Goal: Task Accomplishment & Management: Complete application form

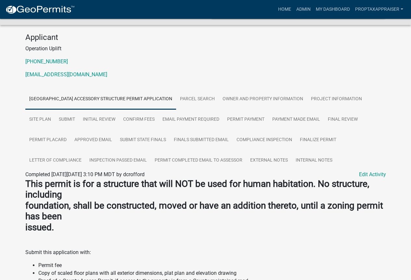
scroll to position [20, 0]
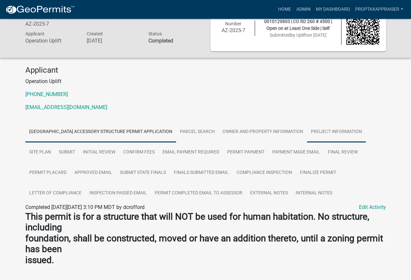
click at [331, 133] on link "Project Information" at bounding box center [336, 132] width 59 height 21
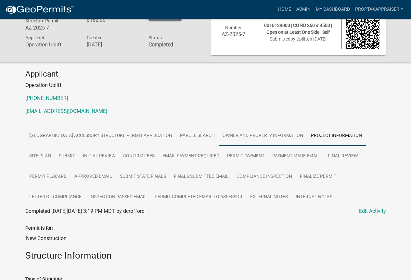
scroll to position [0, 0]
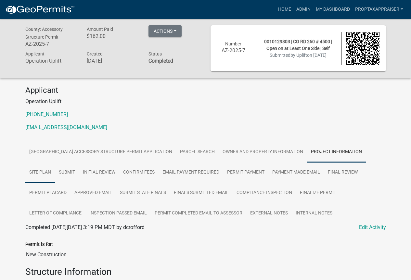
click at [36, 170] on link "Site Plan" at bounding box center [40, 172] width 30 height 21
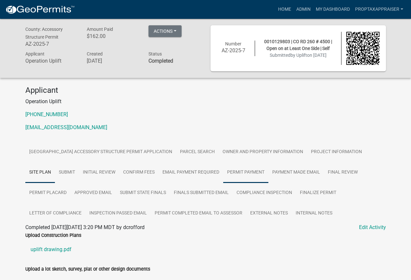
click at [254, 174] on link "Permit Payment" at bounding box center [245, 172] width 45 height 21
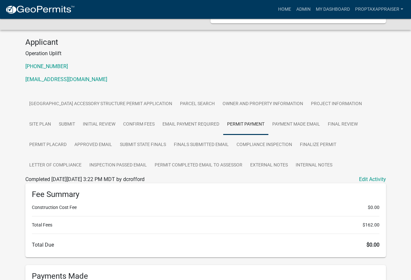
scroll to position [65, 0]
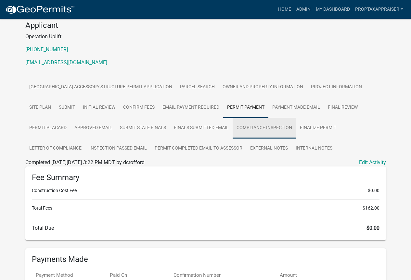
click at [269, 129] on link "Compliance Inspection" at bounding box center [264, 128] width 63 height 21
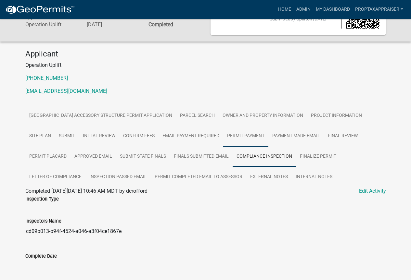
scroll to position [0, 0]
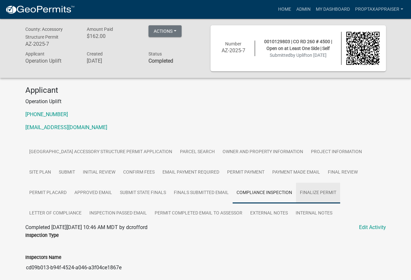
click at [317, 193] on link "Finalize Permit" at bounding box center [318, 193] width 44 height 21
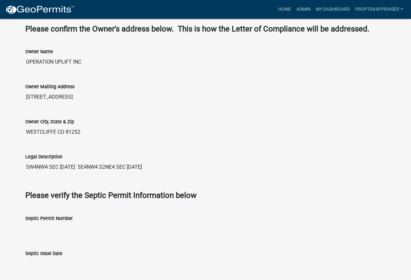
scroll to position [82, 0]
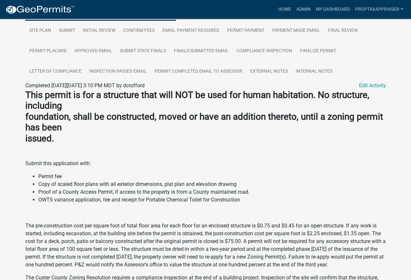
scroll to position [20, 0]
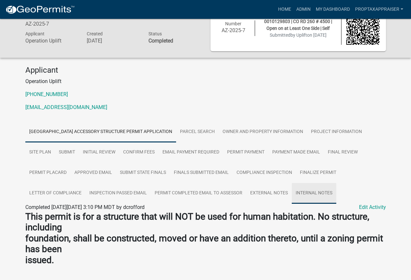
click at [321, 194] on link "Internal Notes" at bounding box center [314, 193] width 44 height 21
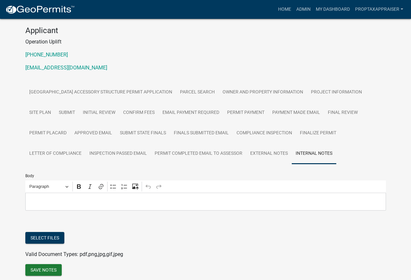
scroll to position [85, 0]
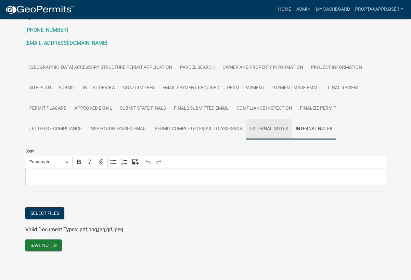
click at [267, 126] on link "External Notes" at bounding box center [268, 129] width 45 height 21
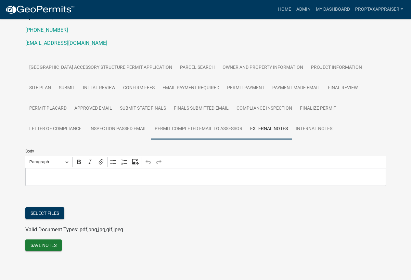
click at [231, 127] on link "Permit Completed Email to Assessor" at bounding box center [198, 129] width 95 height 21
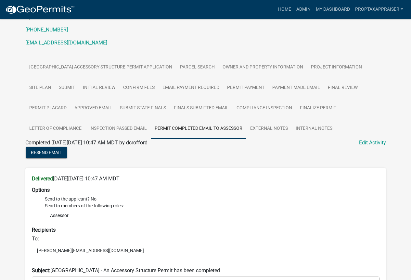
scroll to position [68, 0]
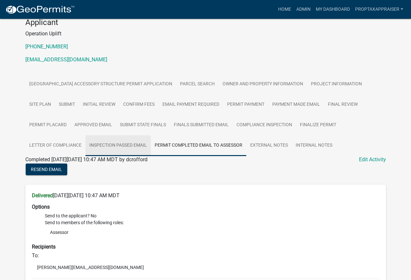
click at [132, 145] on link "Inspection Passed Email" at bounding box center [117, 145] width 65 height 21
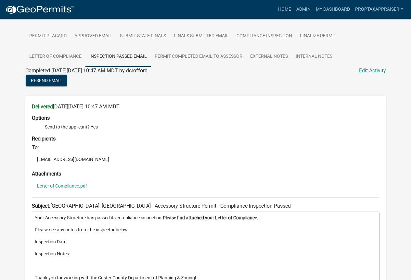
scroll to position [135, 0]
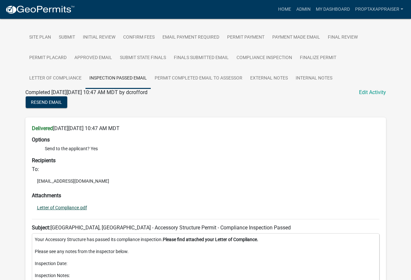
click at [77, 206] on link "Letter of Compliance.pdf" at bounding box center [62, 208] width 50 height 5
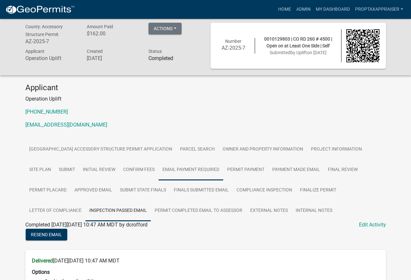
scroll to position [0, 0]
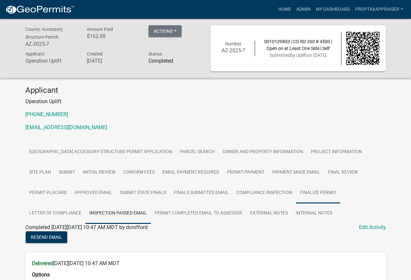
click at [322, 191] on link "Finalize Permit" at bounding box center [318, 193] width 44 height 21
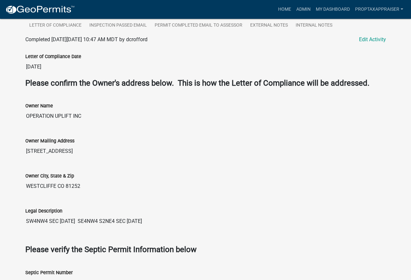
scroll to position [114, 0]
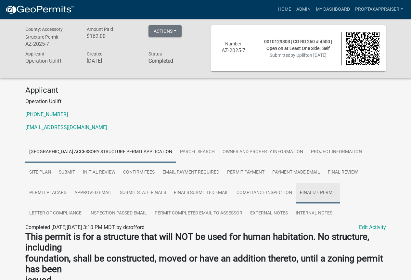
click at [325, 195] on link "Finalize Permit" at bounding box center [318, 193] width 44 height 21
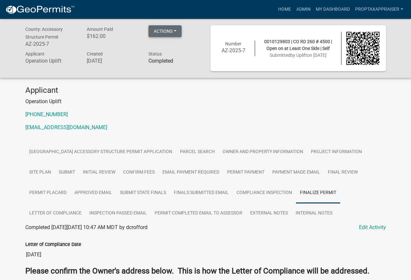
click at [169, 29] on button "Actions" at bounding box center [164, 31] width 33 height 12
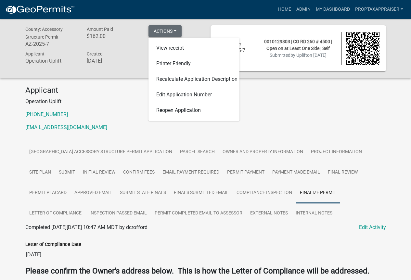
click at [169, 29] on button "Actions" at bounding box center [164, 31] width 33 height 12
